Goal: Complete application form: Complete application form

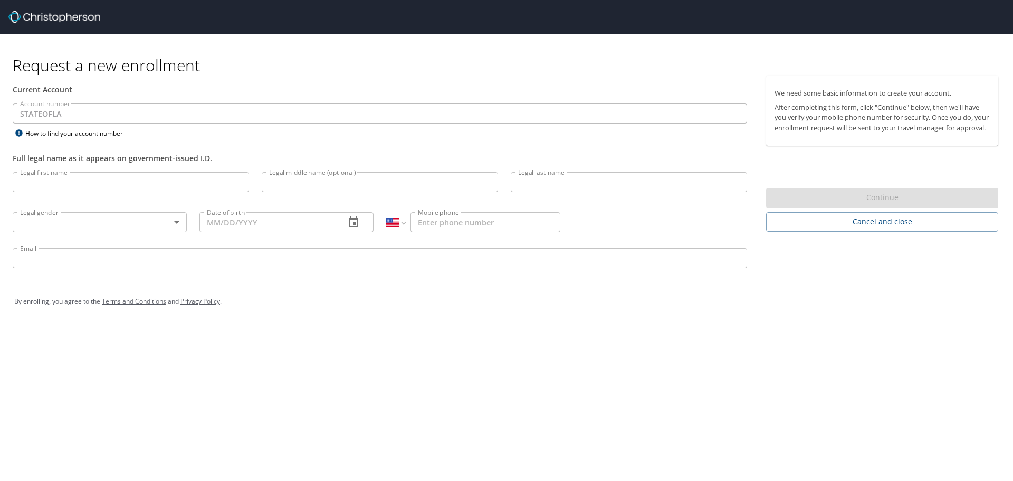
select select "US"
click at [119, 187] on input "Legal first name" at bounding box center [131, 182] width 236 height 20
type input "Keenan"
type input "James"
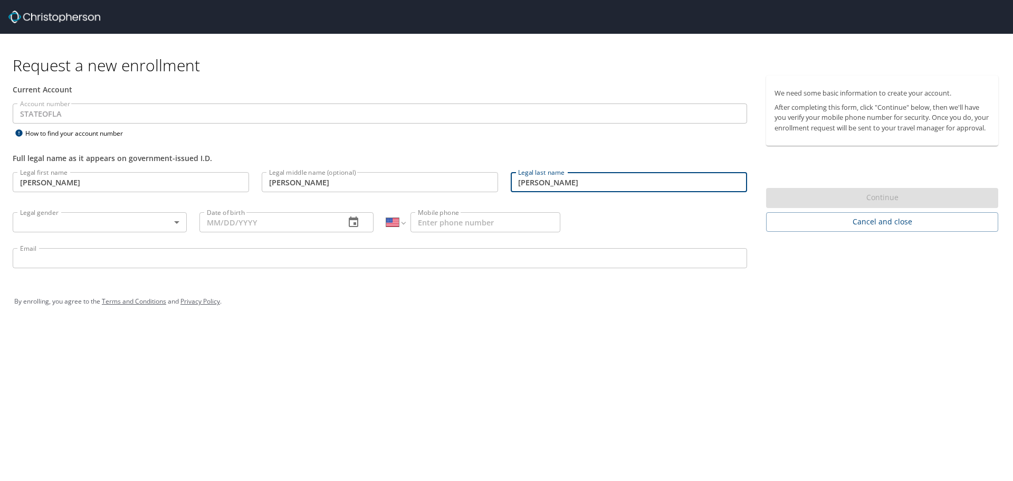
type input "Buie"
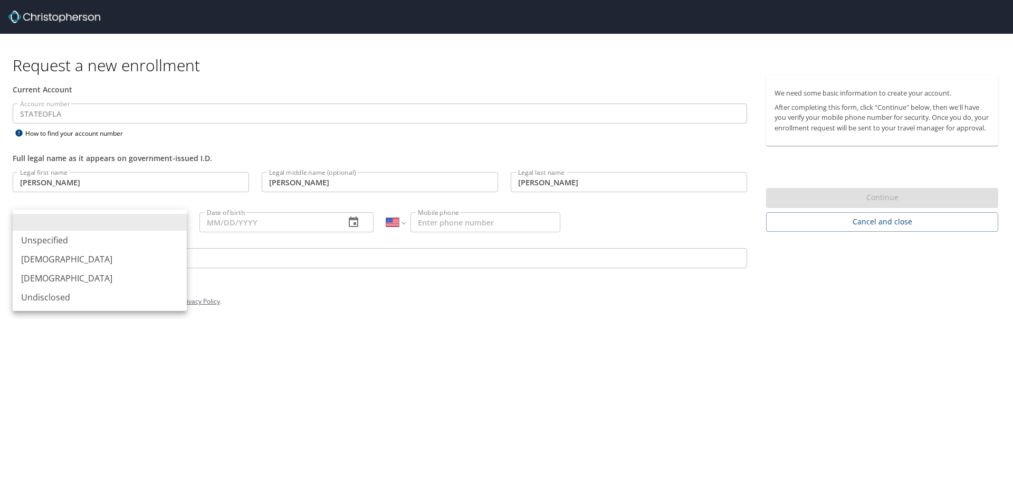
click at [109, 224] on body "Request a new enrollment Current Account Account number STATEOFLA Account numbe…" at bounding box center [506, 240] width 1013 height 481
click at [98, 257] on li "Male" at bounding box center [100, 259] width 174 height 19
type input "Male"
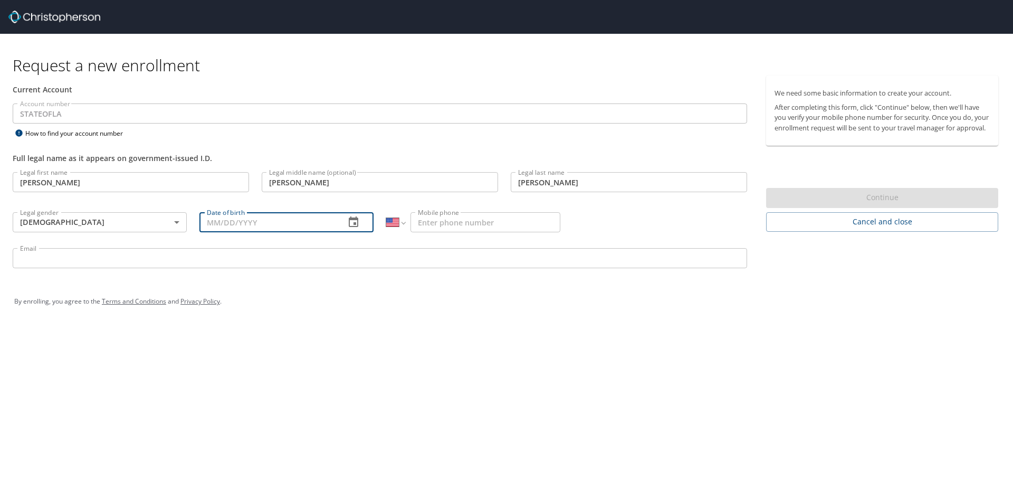
click at [228, 229] on input "Date of birth" at bounding box center [267, 222] width 137 height 20
type input "09/22/1997"
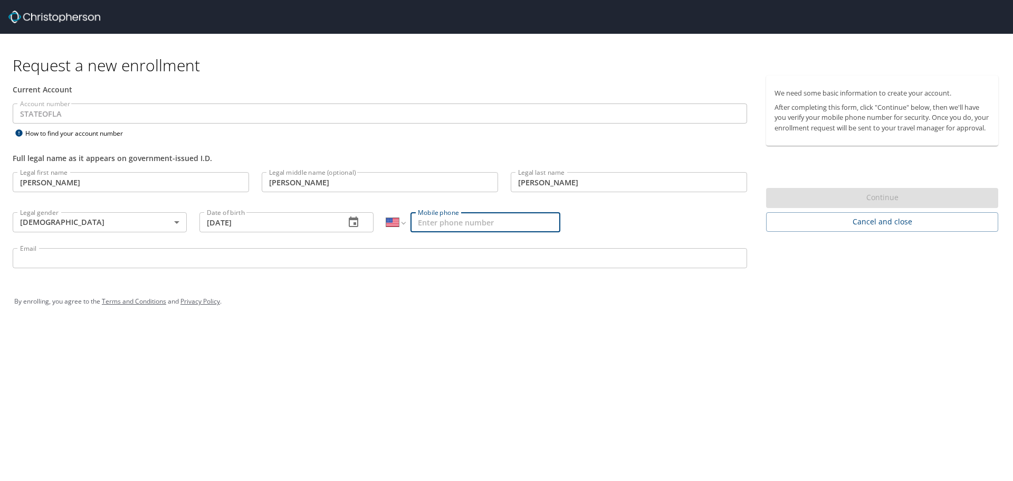
click at [456, 229] on input "Mobile phone" at bounding box center [485, 222] width 150 height 20
type input "(225) 281-0127"
click at [138, 257] on input "Email" at bounding box center [380, 258] width 734 height 20
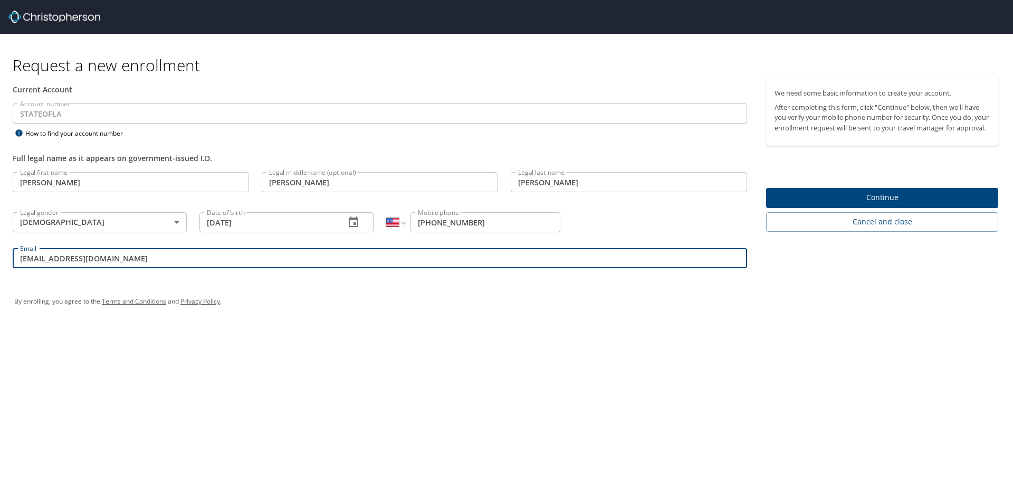
type input "kbuie1@lsuhsc.edu"
click at [866, 204] on span "Continue" at bounding box center [881, 197] width 215 height 13
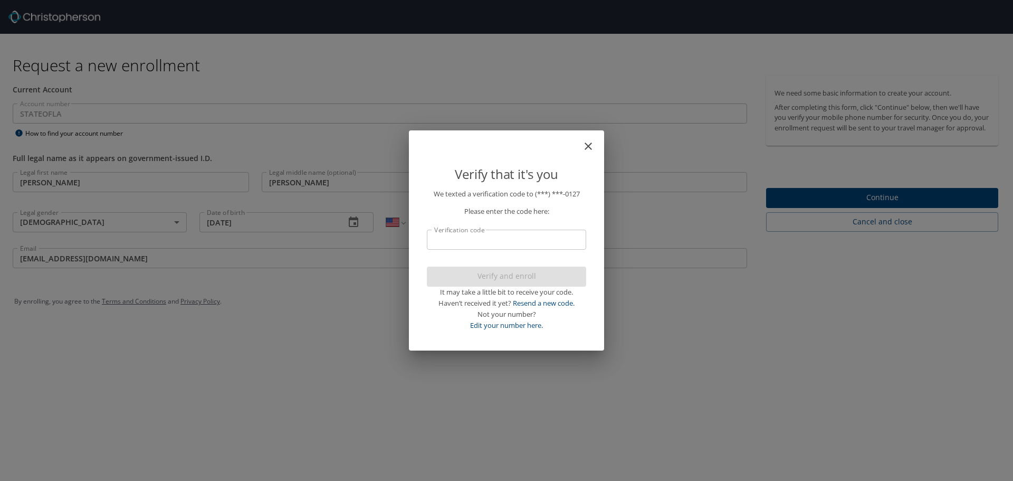
click at [479, 235] on input "Verification code" at bounding box center [506, 239] width 159 height 20
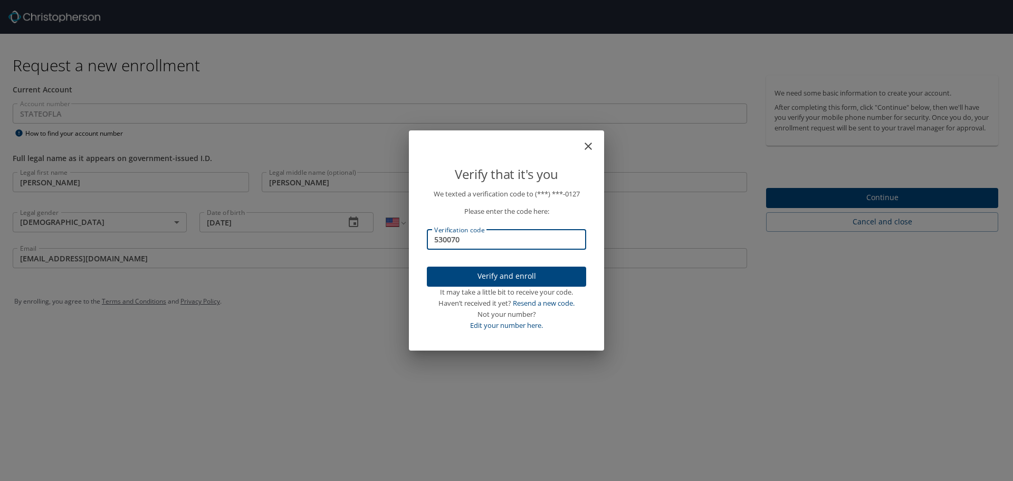
type input "530070"
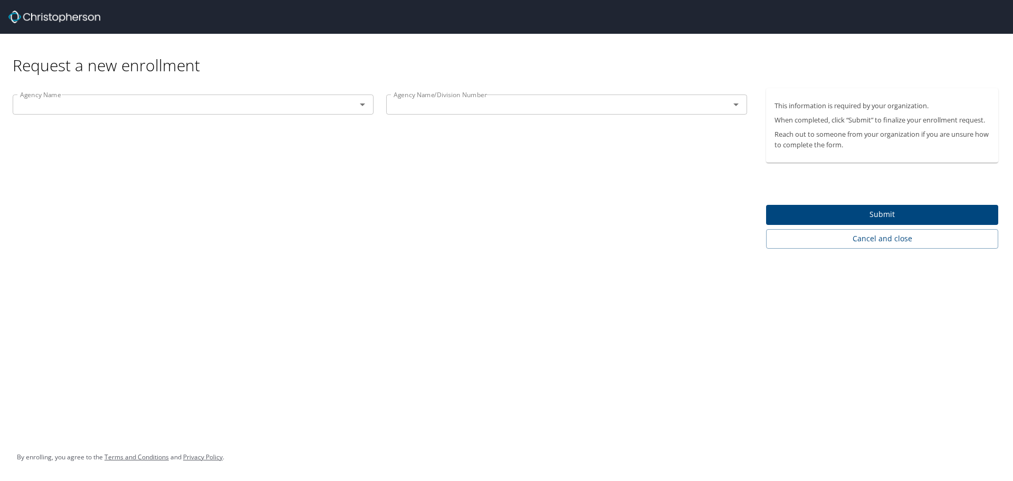
click at [259, 91] on div "Agency Name Agency Name" at bounding box center [193, 105] width 374 height 35
click at [304, 104] on input "text" at bounding box center [177, 105] width 323 height 14
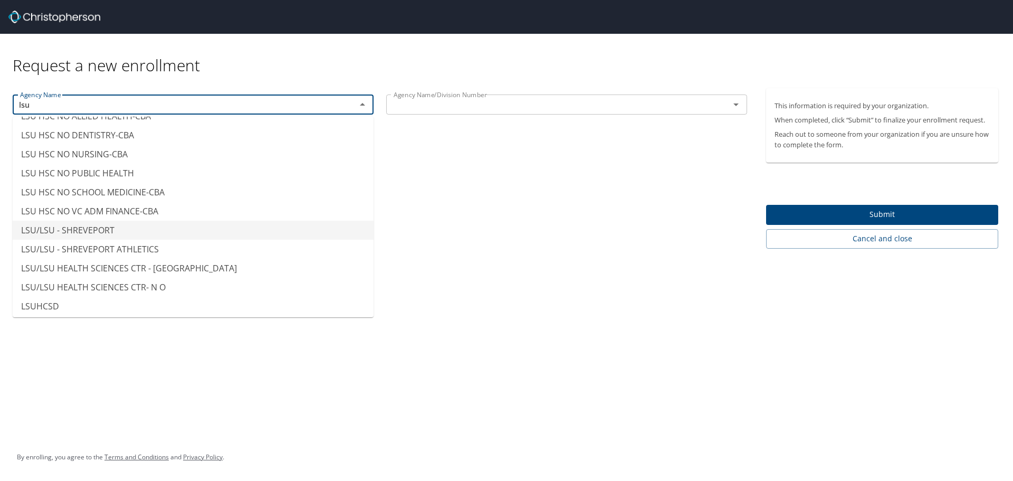
scroll to position [59, 0]
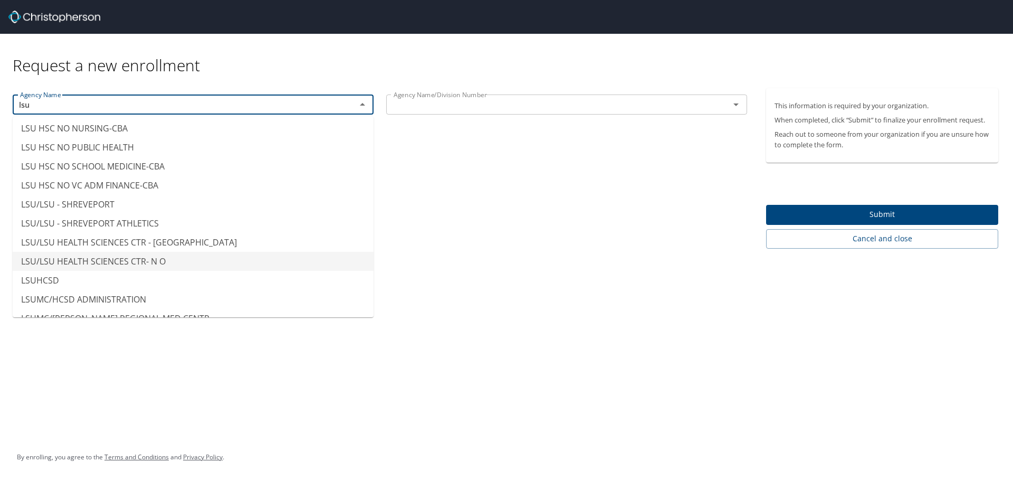
click at [119, 261] on li "LSU/LSU HEALTH SCIENCES CTR- N O" at bounding box center [193, 261] width 361 height 19
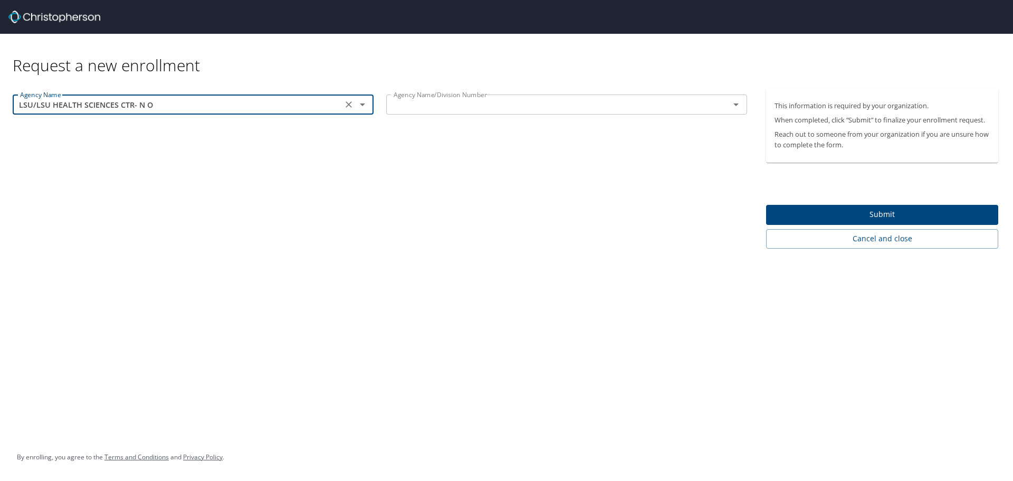
type input "LSU/LSU HEALTH SCIENCES CTR- N O"
click at [470, 104] on input "text" at bounding box center [550, 105] width 323 height 14
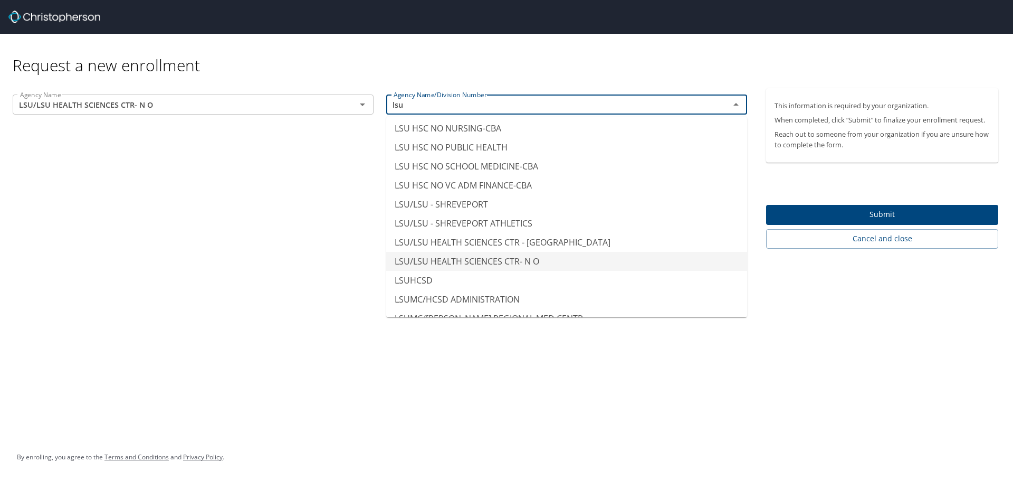
click at [521, 261] on li "LSU/LSU HEALTH SCIENCES CTR- N O" at bounding box center [566, 261] width 361 height 19
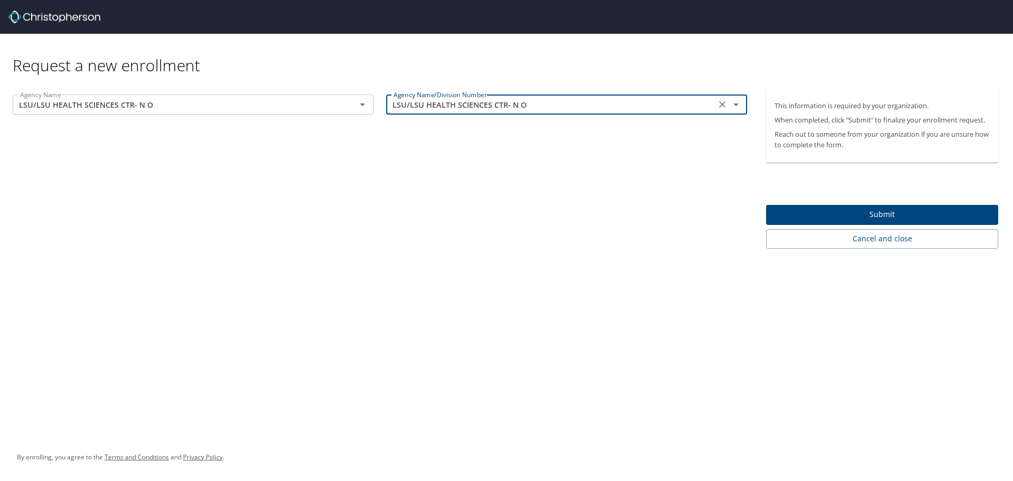
type input "LSU/LSU HEALTH SCIENCES CTR- N O"
click at [820, 215] on span "Submit" at bounding box center [881, 214] width 215 height 13
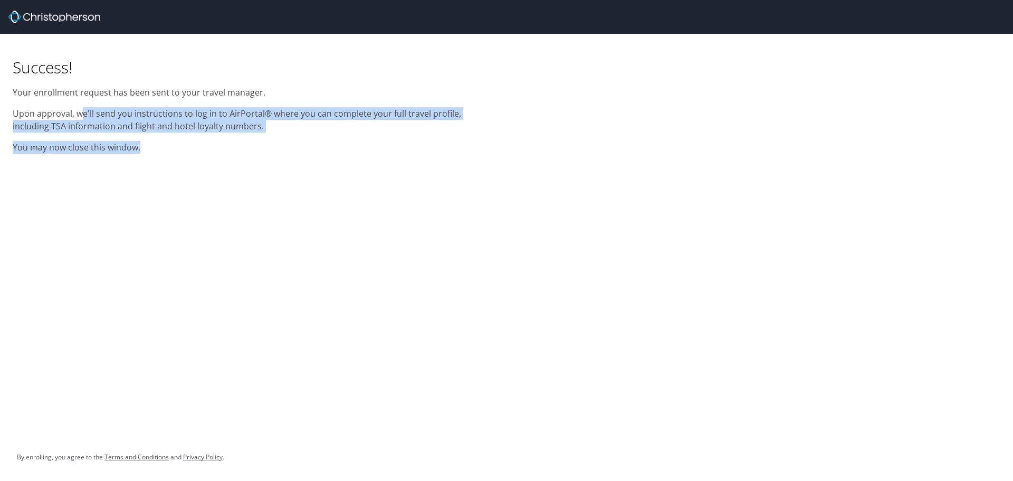
drag, startPoint x: 80, startPoint y: 112, endPoint x: 169, endPoint y: 148, distance: 95.9
click at [169, 144] on div "Success! Your enrollment request has been sent to your travel manager. Upon app…" at bounding box center [253, 97] width 494 height 126
click at [169, 148] on p "You may now close this window." at bounding box center [253, 147] width 481 height 13
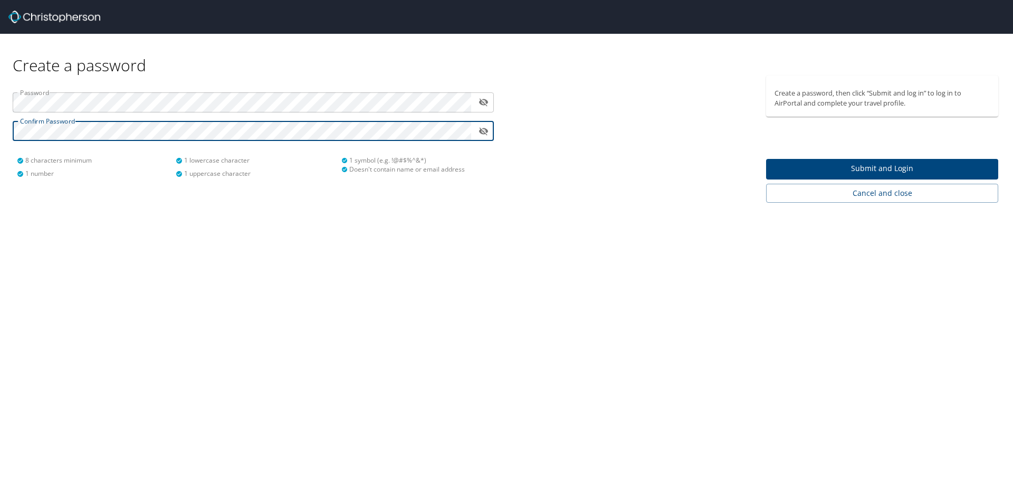
click at [818, 163] on span "Submit and Login" at bounding box center [881, 168] width 215 height 13
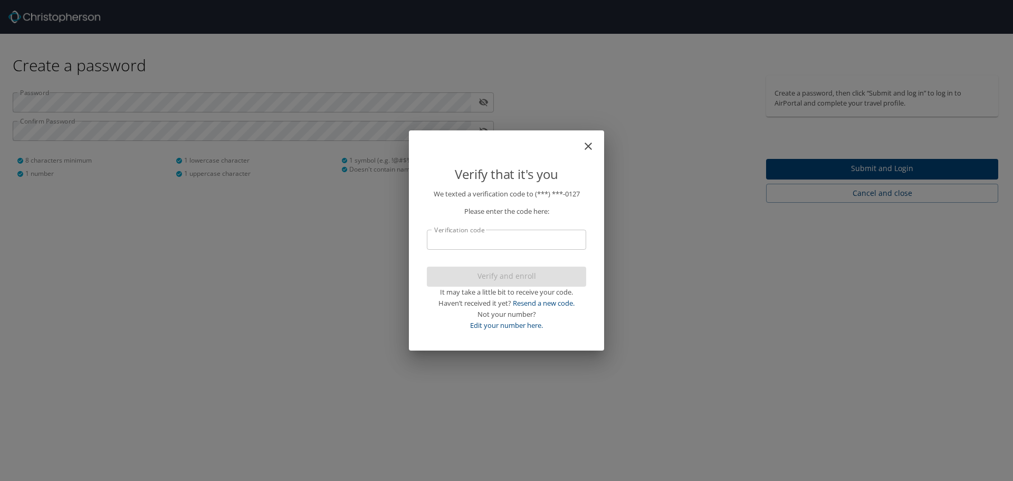
click at [538, 243] on input "Verification code" at bounding box center [506, 239] width 159 height 20
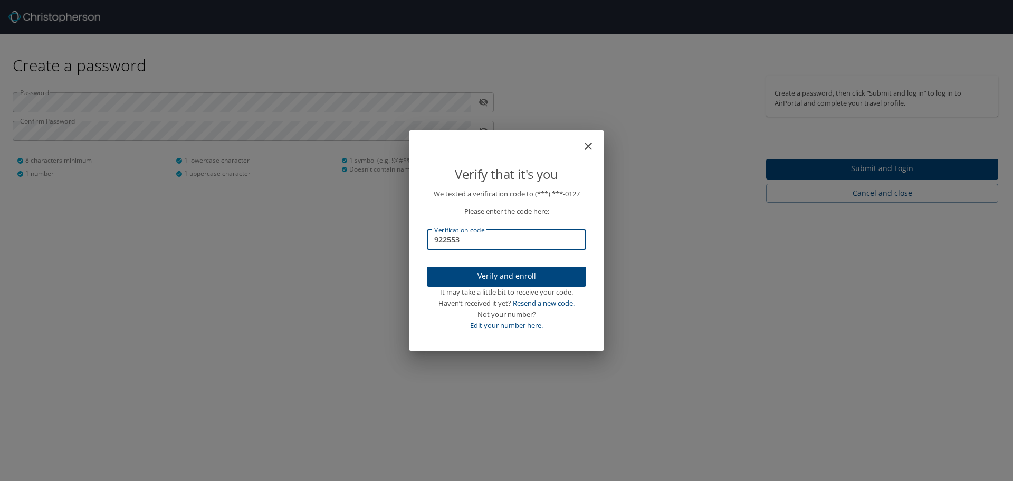
type input "922553"
click at [535, 269] on button "Verify and enroll" at bounding box center [506, 276] width 159 height 21
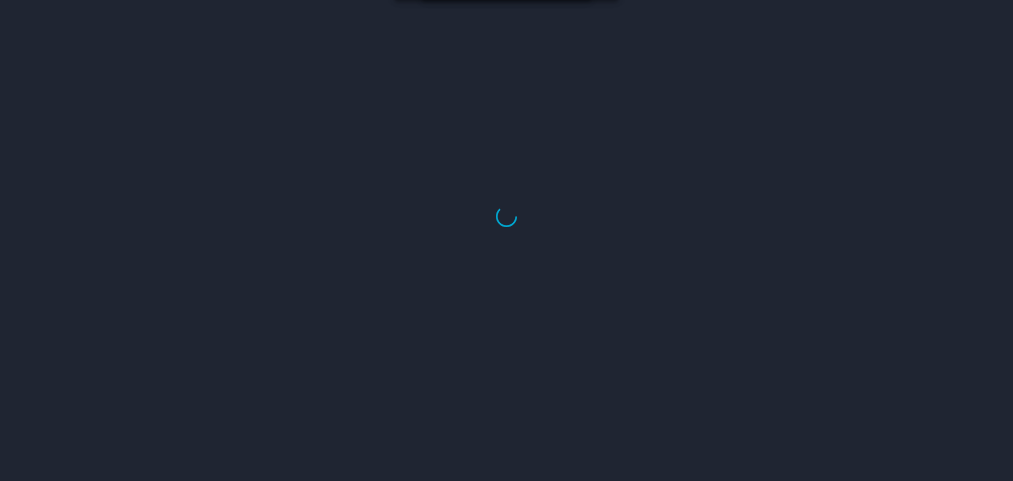
select select "US"
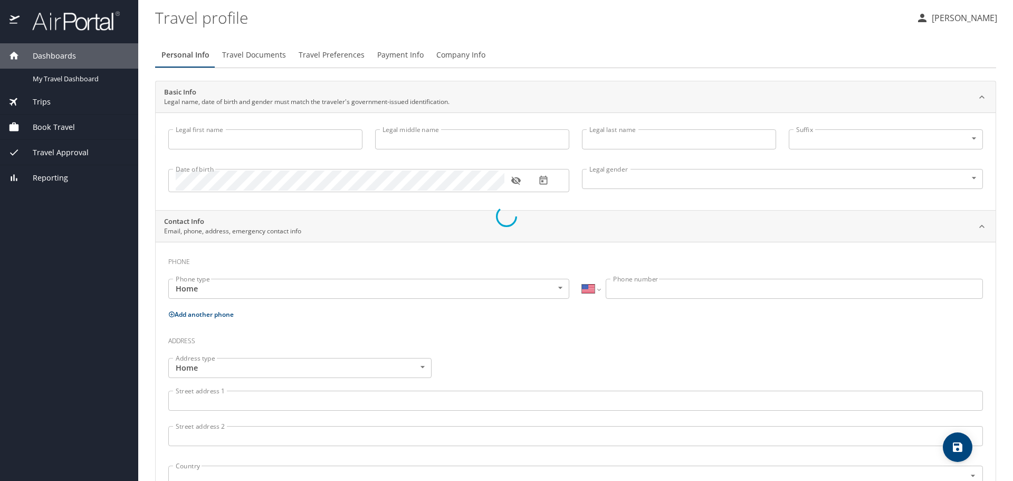
type input "Keenan"
type input "James"
type input "Buie"
type input "Male"
select select "US"
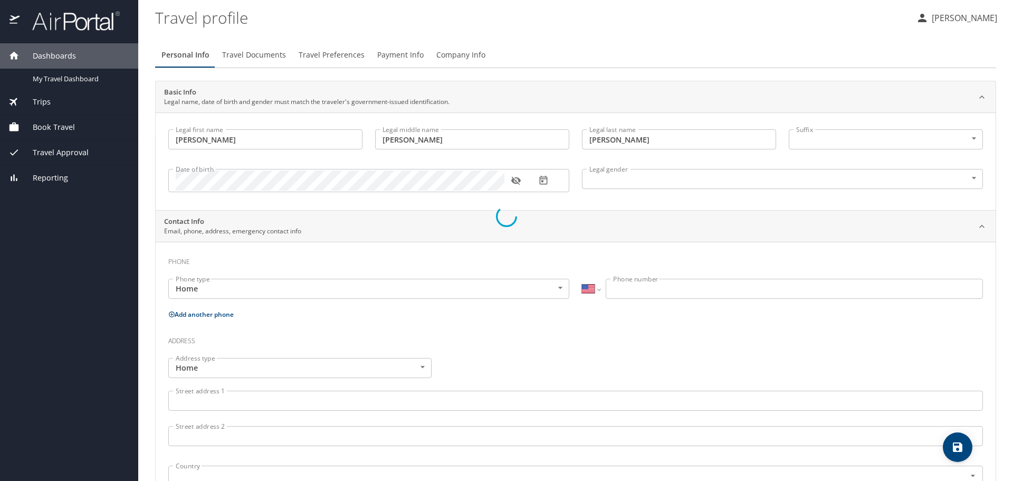
select select "US"
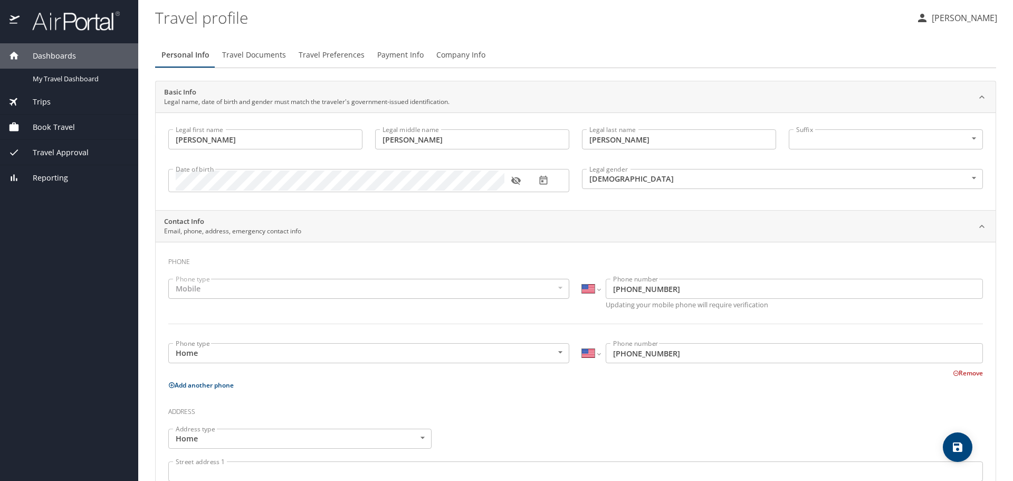
click at [459, 279] on div "Mobile" at bounding box center [368, 289] width 401 height 20
click at [462, 288] on div "Mobile" at bounding box center [368, 289] width 401 height 20
click at [312, 58] on span "Travel Preferences" at bounding box center [332, 55] width 66 height 13
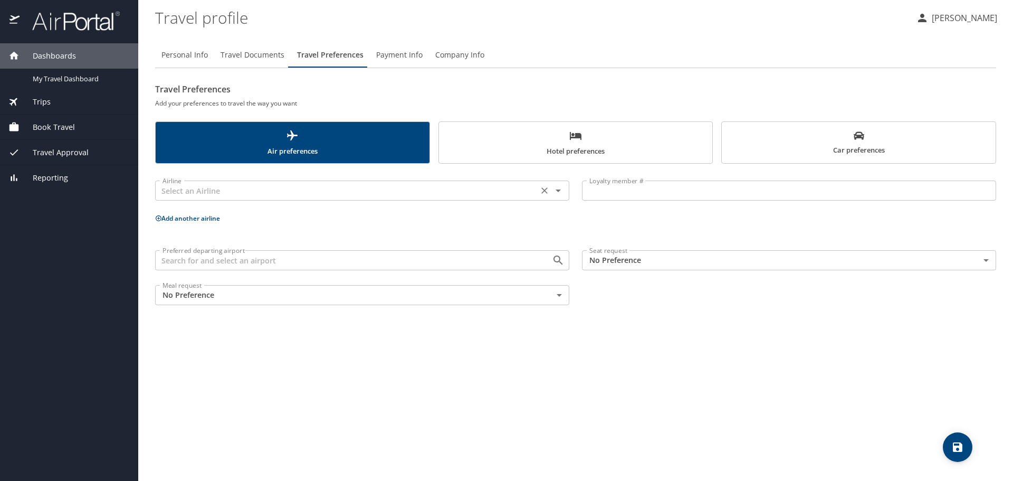
click at [266, 190] on input "text" at bounding box center [346, 191] width 377 height 14
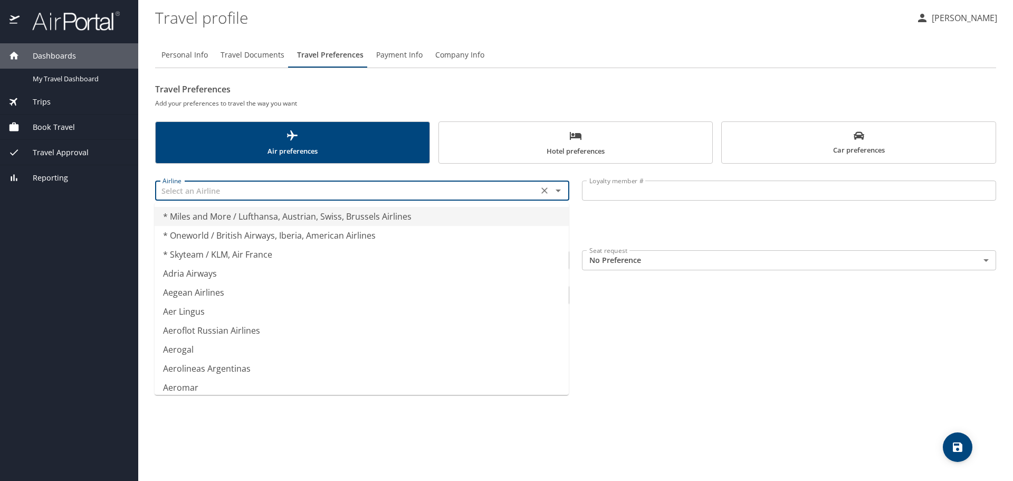
click at [400, 106] on h6 "Add your preferences to travel the way you want" at bounding box center [575, 103] width 841 height 11
type input "* Miles and More / Lufthansa, Austrian, Swiss, Brussels Airlines"
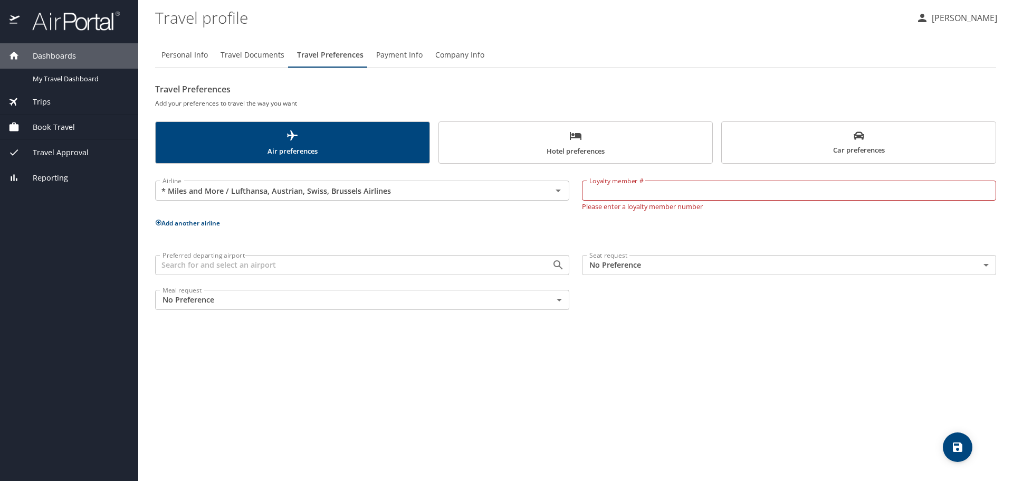
click at [598, 192] on input "Loyalty member #" at bounding box center [789, 190] width 414 height 20
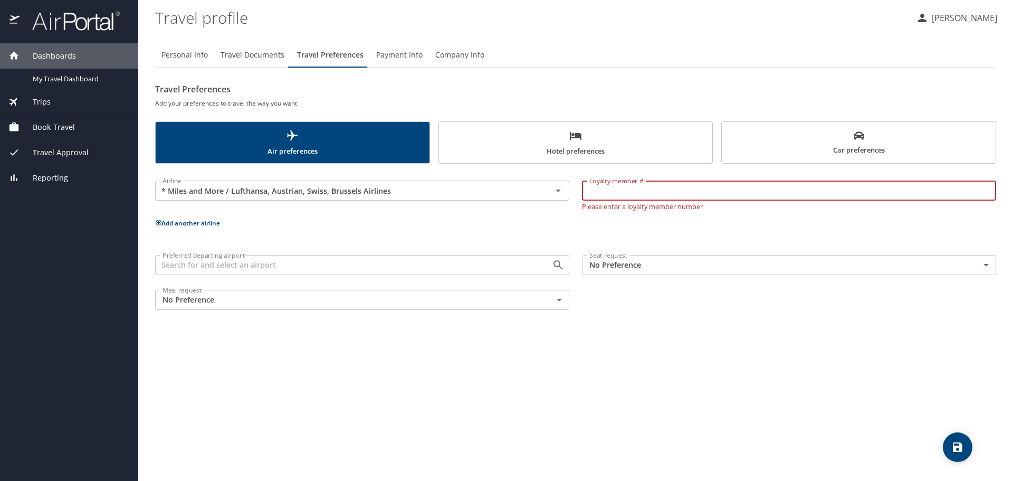
click at [607, 219] on p "Add another airline" at bounding box center [575, 222] width 841 height 13
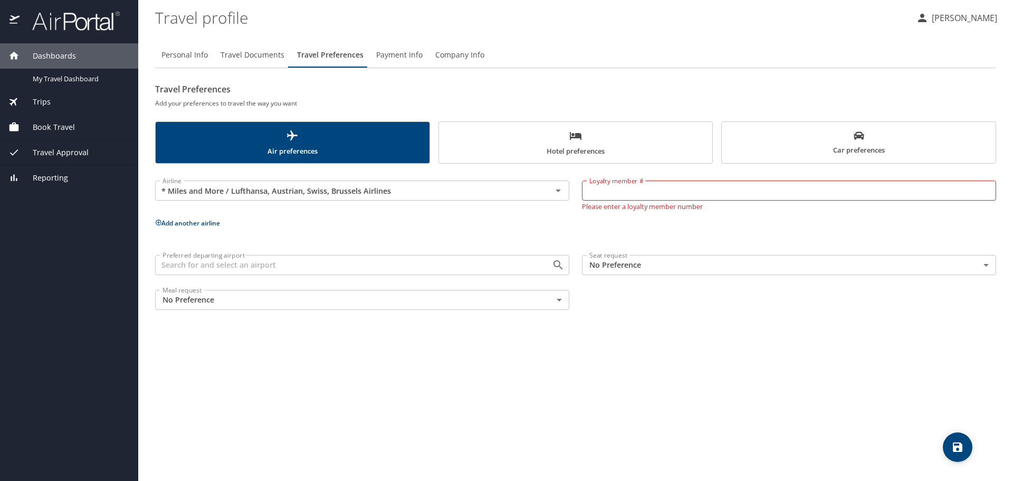
click at [374, 304] on body "Dashboards My Travel Dashboard Trips Current / Future Trips Past Trips Trips Mi…" at bounding box center [506, 240] width 1013 height 481
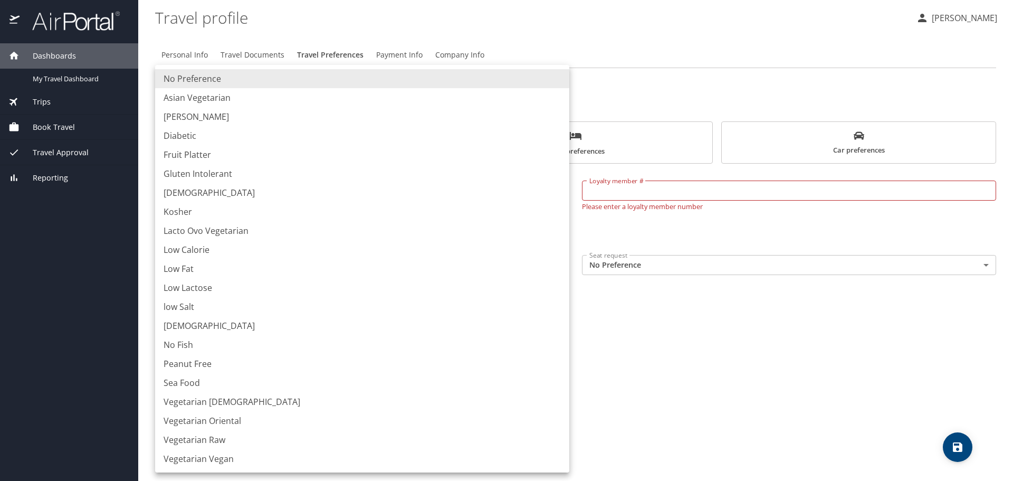
click at [707, 365] on div at bounding box center [506, 240] width 1013 height 481
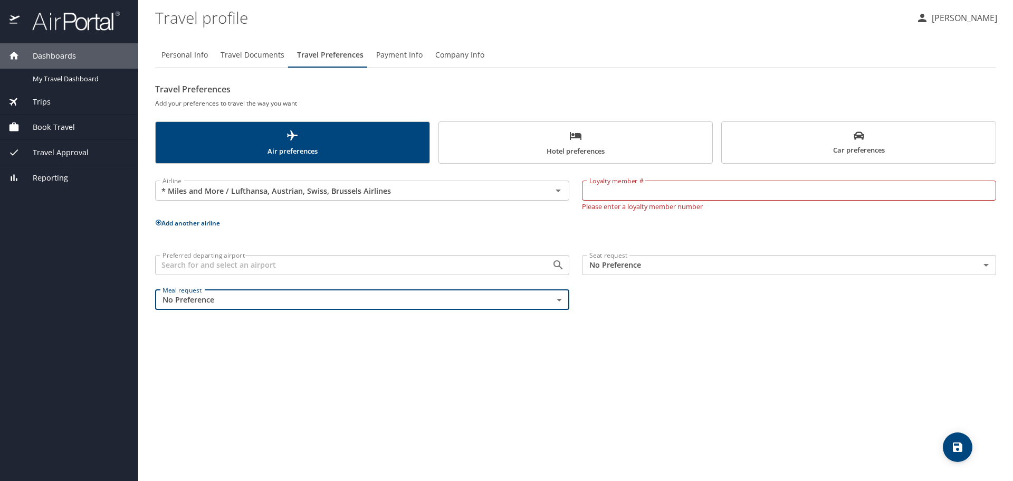
click at [251, 261] on input "Preferred departing airport" at bounding box center [346, 265] width 377 height 14
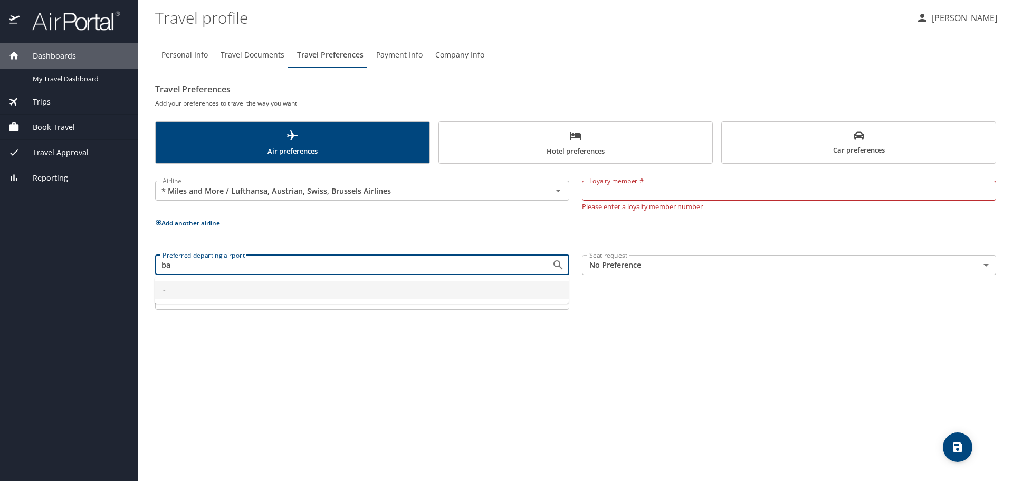
type input "b"
click at [776, 320] on div "Personal Info Travel Documents Travel Preferences Payment Info Company Info Tra…" at bounding box center [575, 257] width 841 height 447
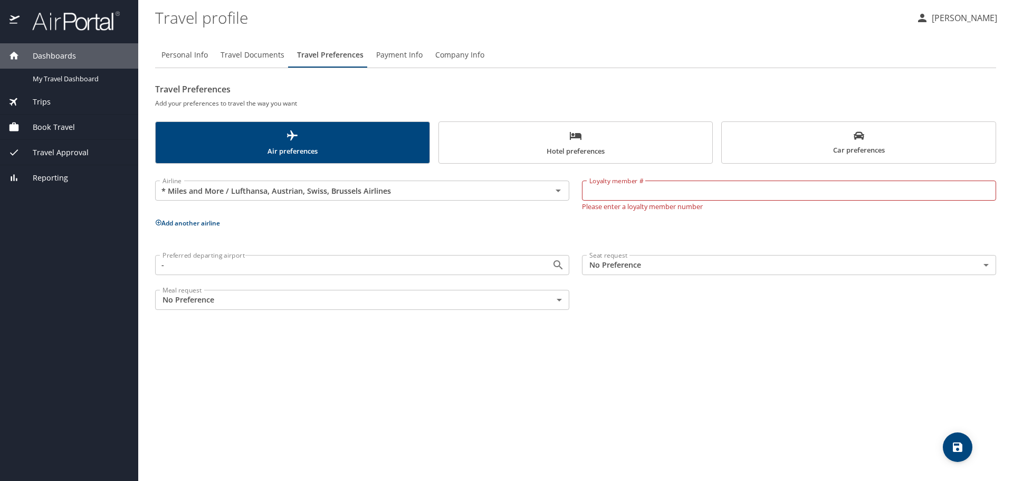
click at [761, 269] on body "Dashboards My Travel Dashboard Trips Current / Future Trips Past Trips Trips Mi…" at bounding box center [506, 240] width 1013 height 481
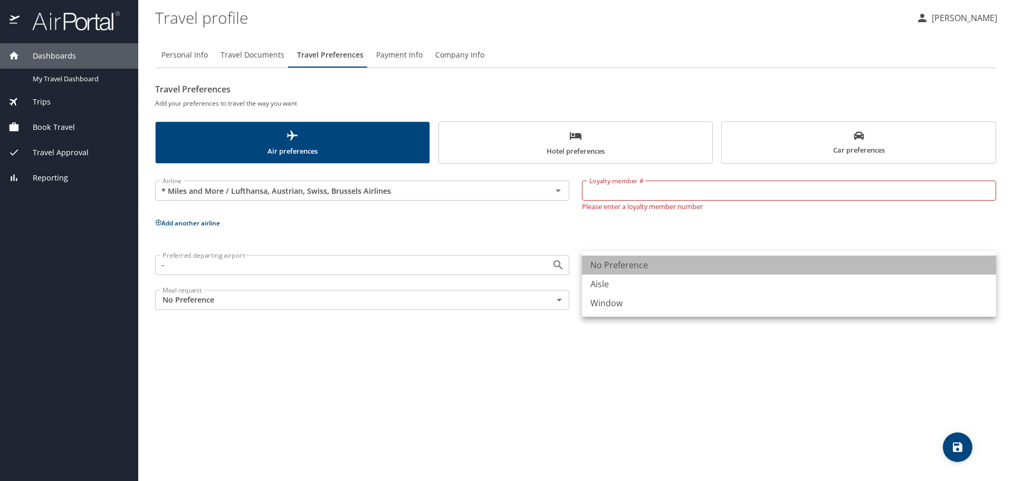
click at [758, 263] on li "No Preference" at bounding box center [789, 264] width 414 height 19
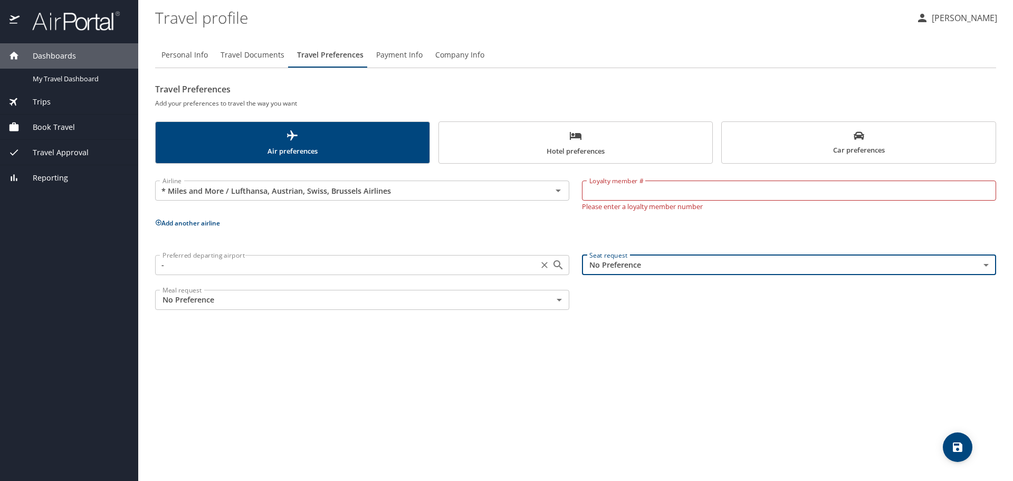
click at [463, 276] on div "Preferred departing airport - Preferred departing airport" at bounding box center [362, 264] width 414 height 26
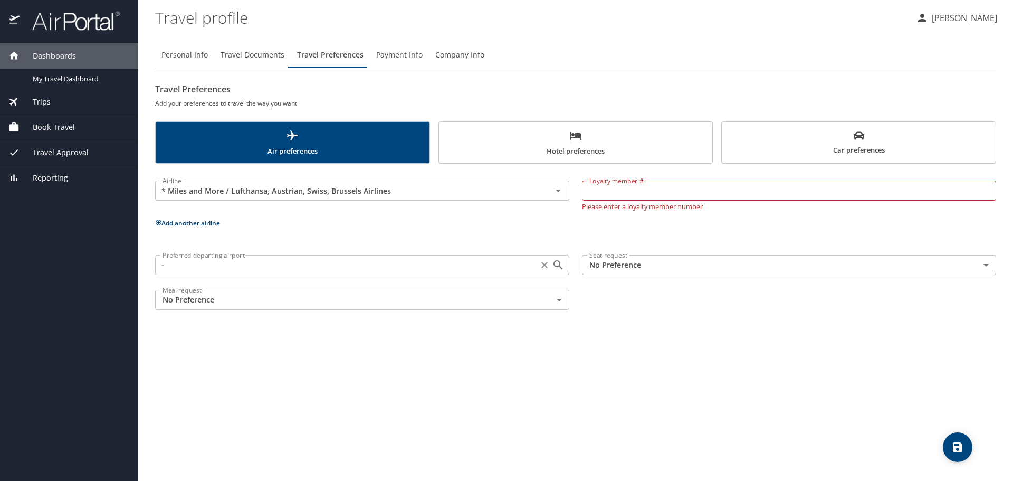
click at [504, 272] on div "- Preferred departing airport" at bounding box center [362, 265] width 414 height 20
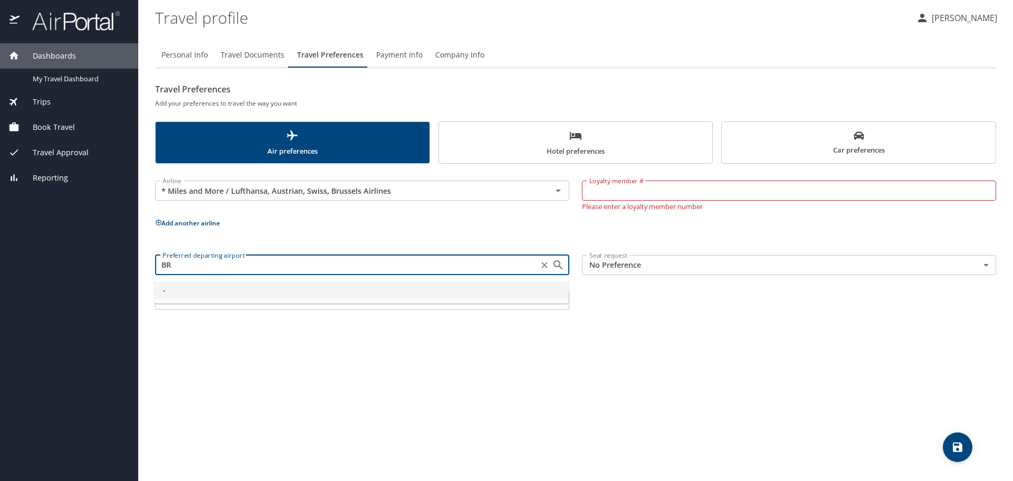
type input "B"
type input "-"
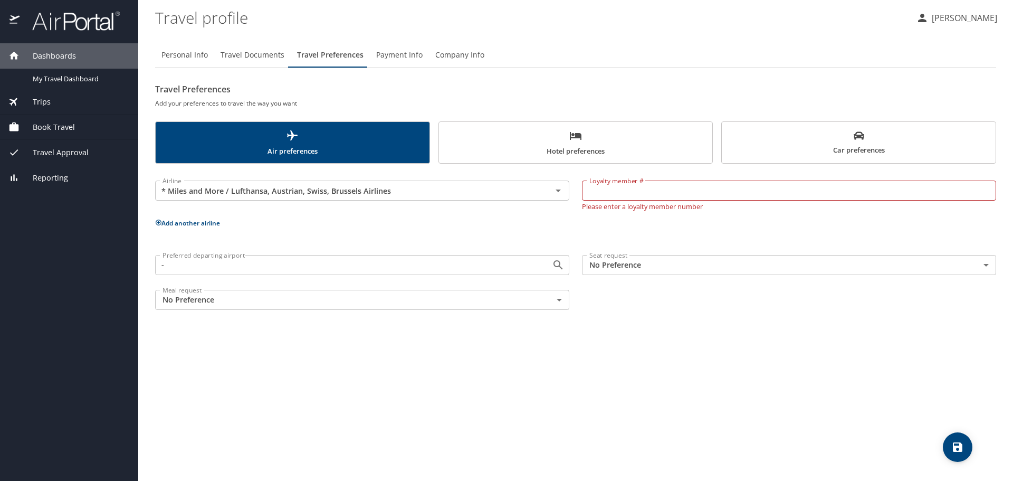
click at [503, 226] on p "Add another airline" at bounding box center [575, 222] width 841 height 13
click at [594, 129] on span "Hotel preferences" at bounding box center [575, 143] width 261 height 28
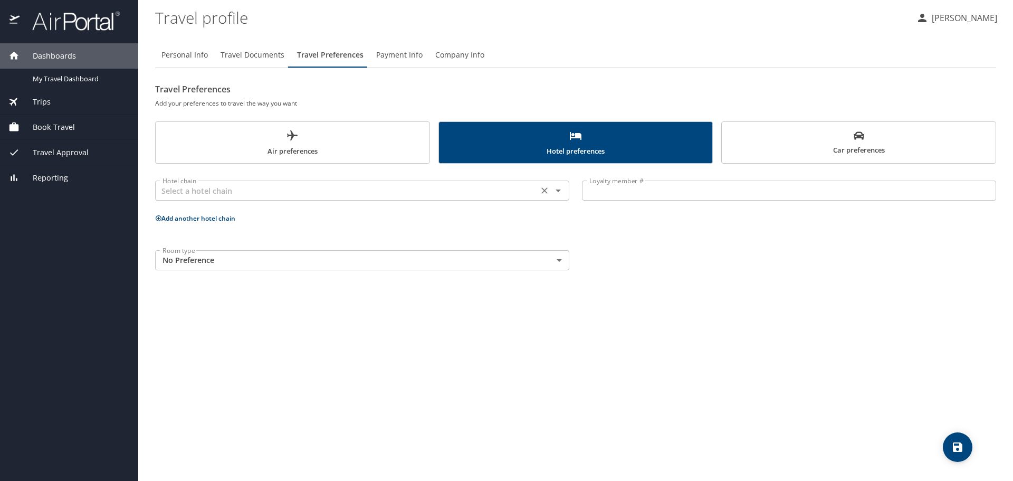
click at [207, 193] on input "text" at bounding box center [346, 191] width 377 height 14
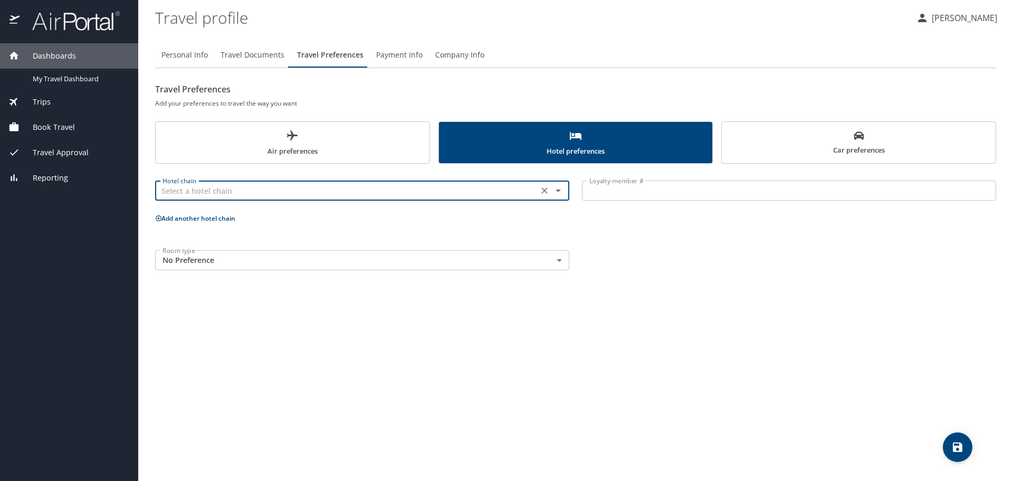
click at [227, 189] on input "text" at bounding box center [346, 191] width 377 height 14
click at [839, 149] on span "Car preferences" at bounding box center [858, 143] width 261 height 26
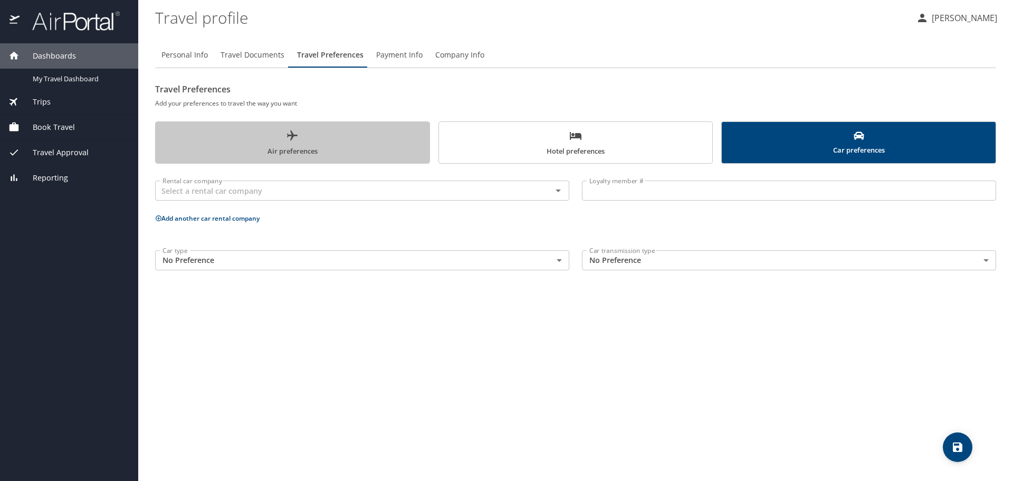
click at [264, 153] on span "Air preferences" at bounding box center [292, 143] width 261 height 28
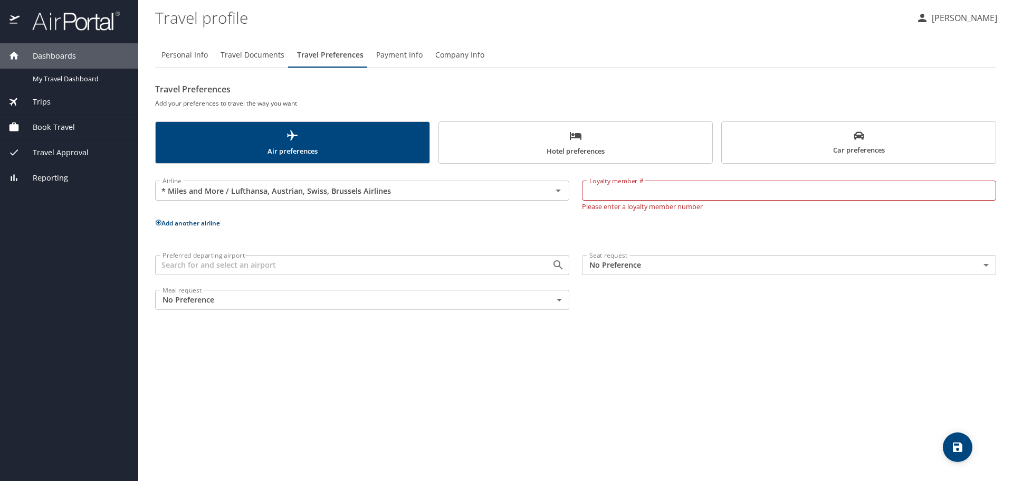
click at [409, 56] on span "Payment Info" at bounding box center [399, 55] width 46 height 13
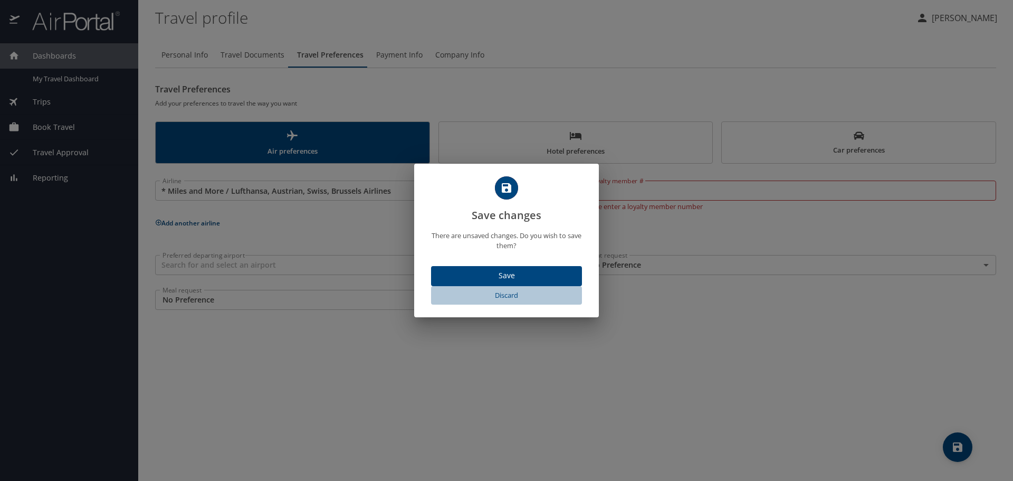
click at [511, 296] on span "Discard" at bounding box center [506, 295] width 142 height 12
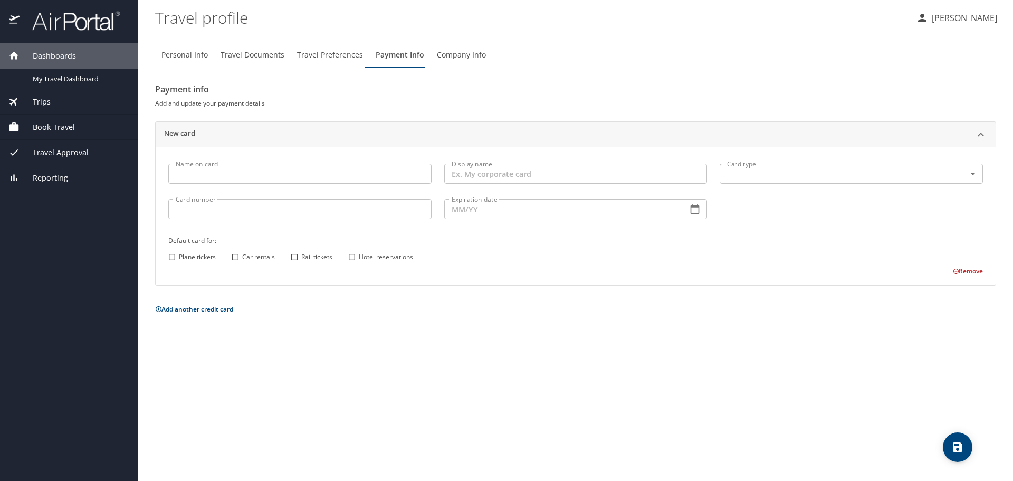
click at [450, 61] on span "Company Info" at bounding box center [461, 55] width 49 height 13
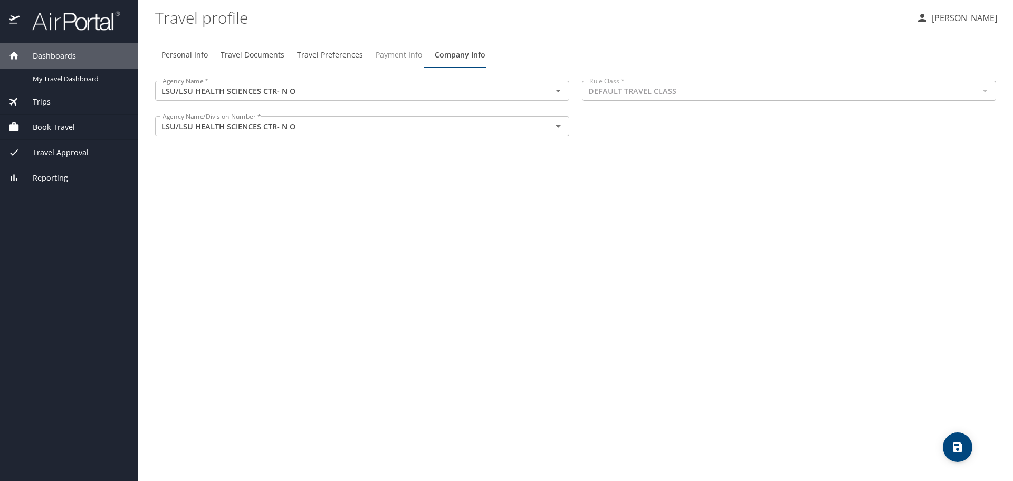
click at [394, 55] on span "Payment Info" at bounding box center [399, 55] width 46 height 13
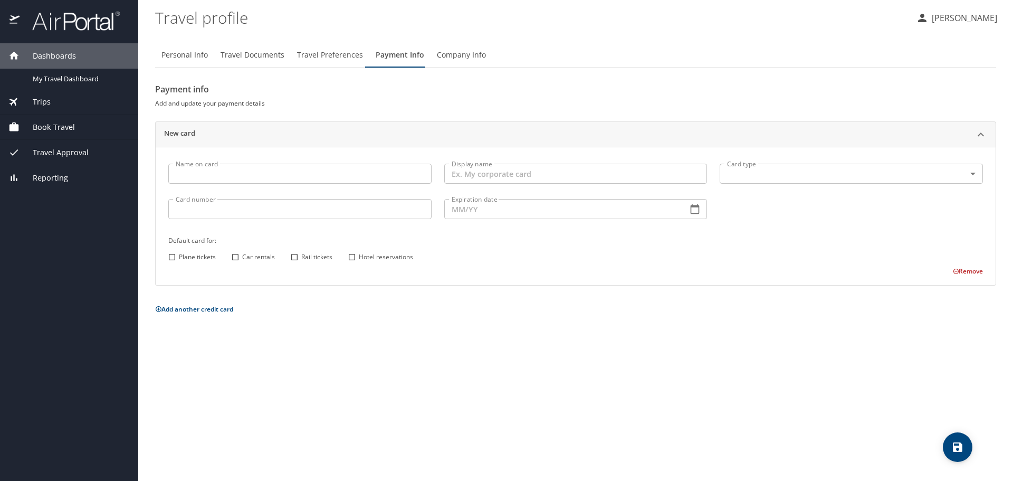
click at [42, 103] on span "Trips" at bounding box center [35, 102] width 31 height 12
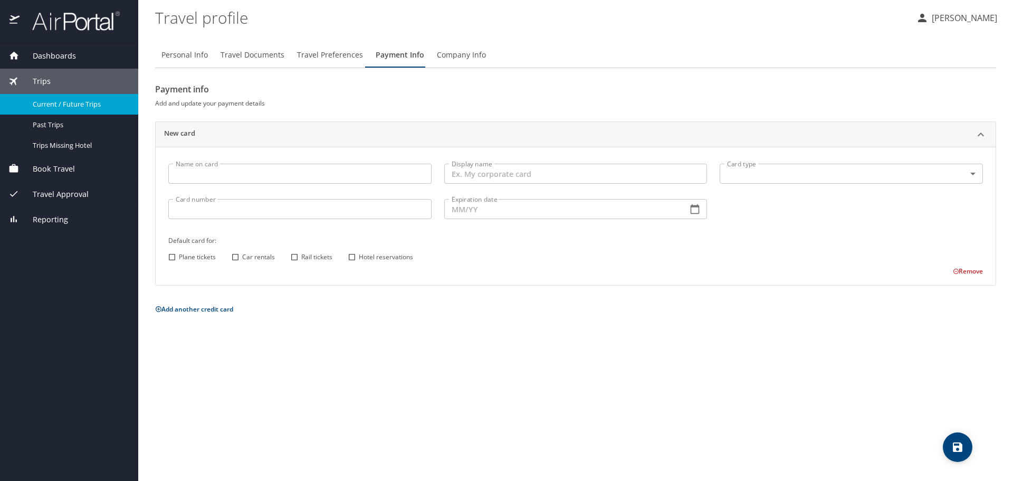
click at [62, 107] on span "Current / Future Trips" at bounding box center [79, 104] width 93 height 10
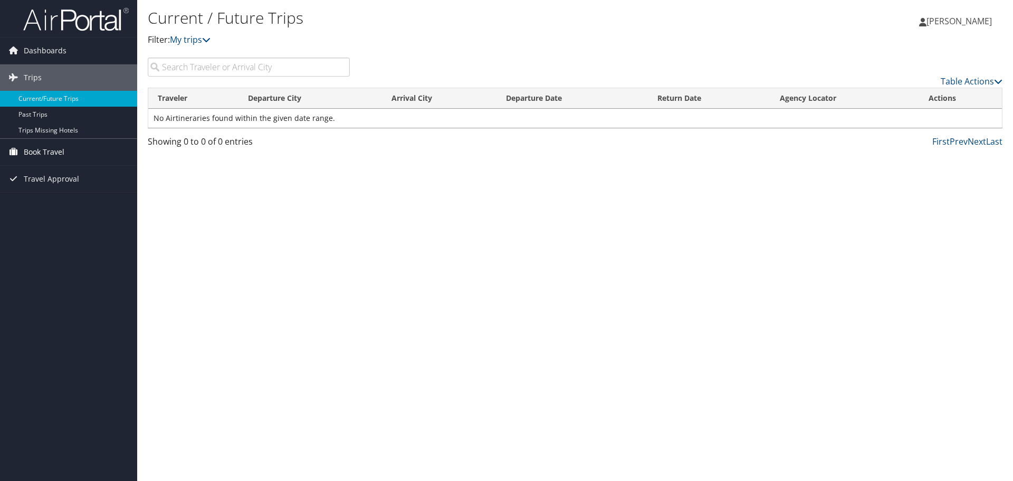
click at [58, 150] on span "Book Travel" at bounding box center [44, 152] width 41 height 26
click at [57, 206] on link "Book/Manage Online Trips" at bounding box center [68, 205] width 137 height 16
